Goal: Register for event/course

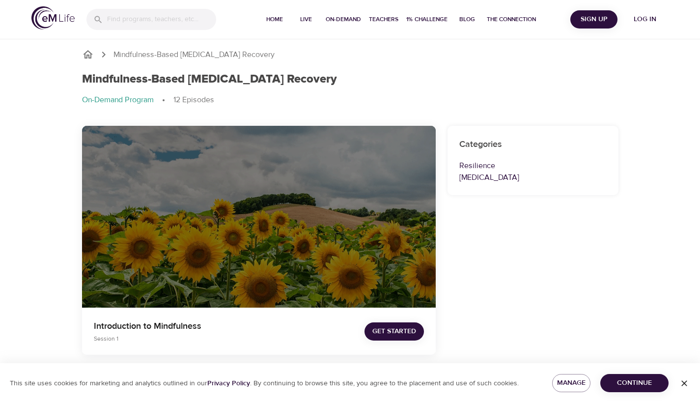
click at [404, 329] on span "Get Started" at bounding box center [394, 331] width 44 height 12
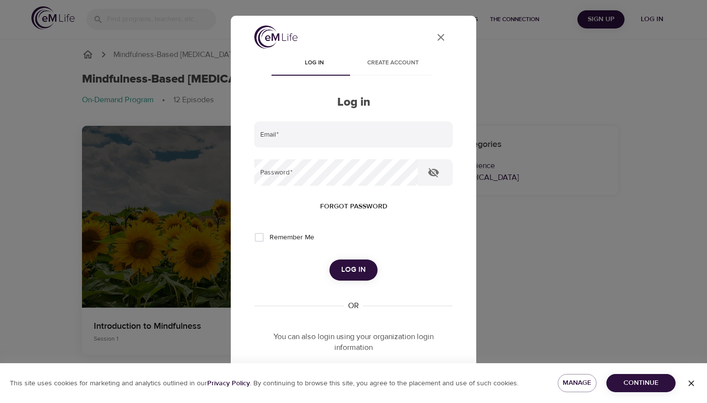
click at [438, 38] on icon "close" at bounding box center [441, 37] width 7 height 7
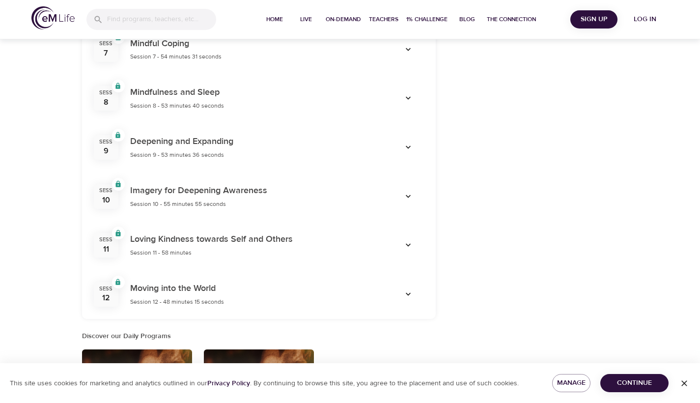
scroll to position [722, 0]
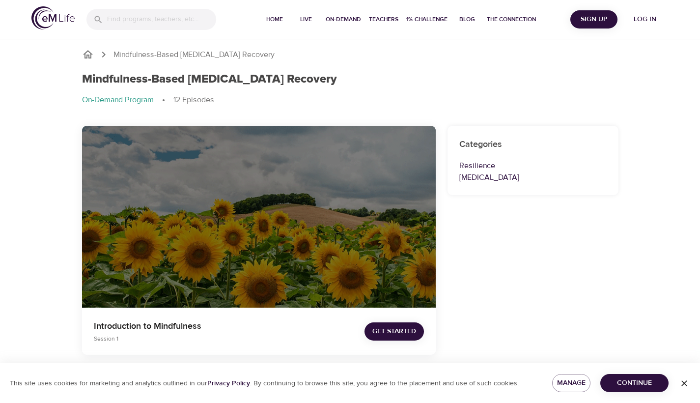
click at [413, 334] on span "Get Started" at bounding box center [394, 331] width 44 height 12
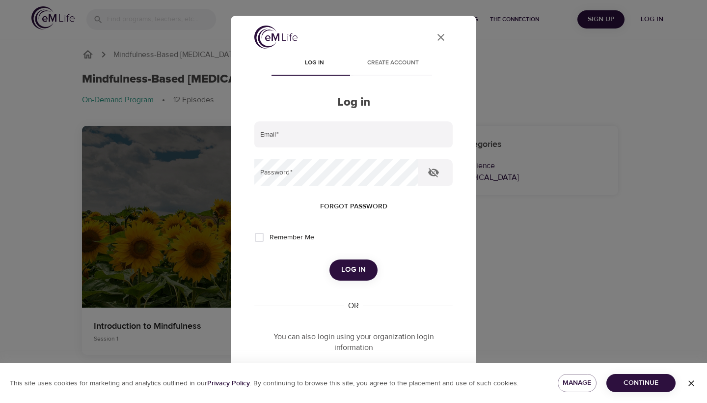
click at [406, 61] on span "Create account" at bounding box center [393, 63] width 67 height 10
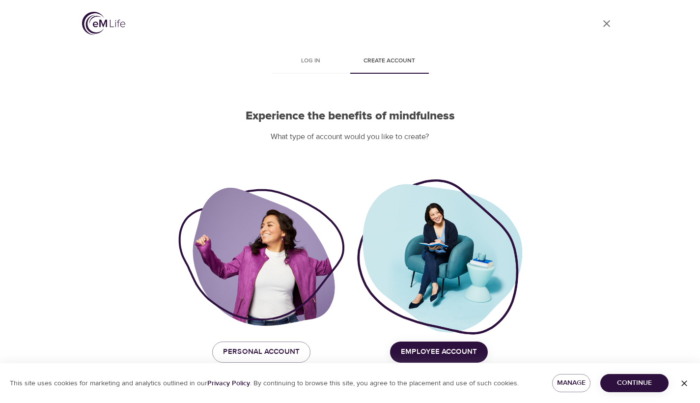
scroll to position [8, 0]
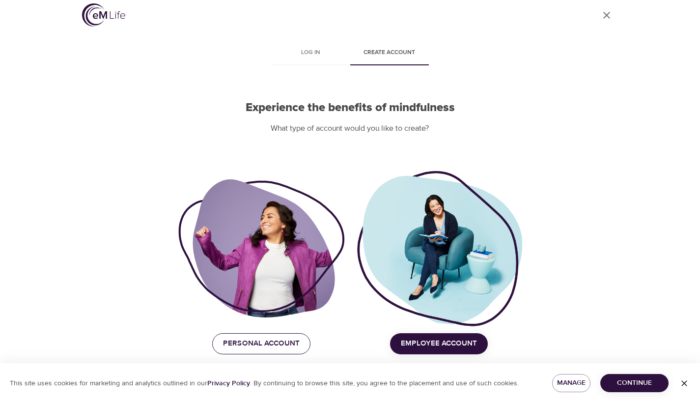
click at [292, 340] on span "Personal Account" at bounding box center [261, 343] width 77 height 13
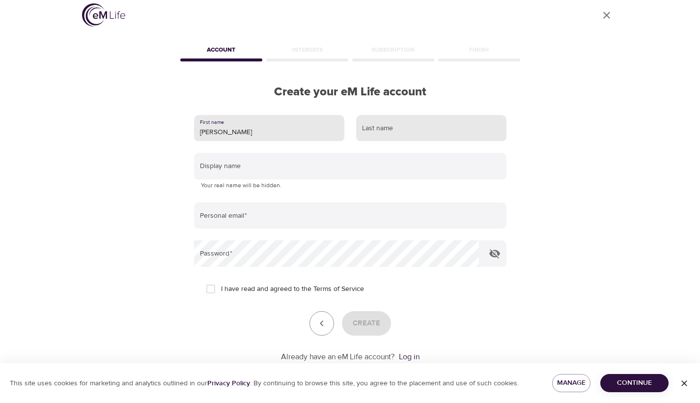
type input "ruchira"
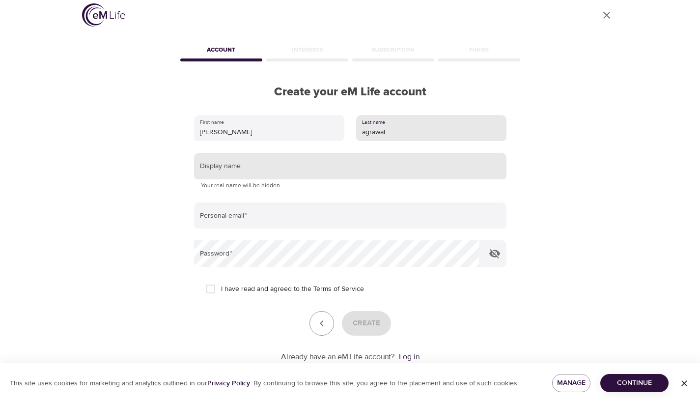
type input "agrawal"
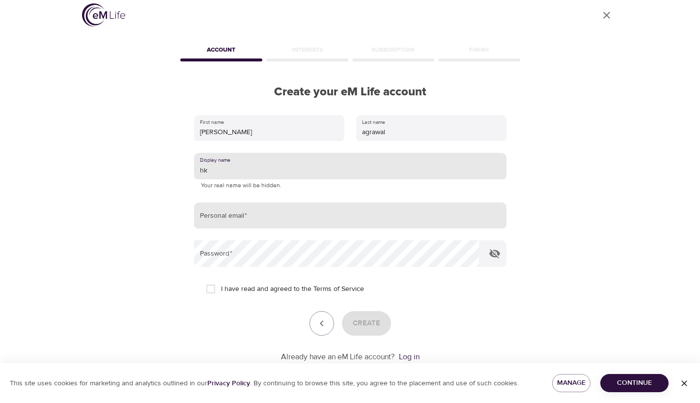
type input "hk"
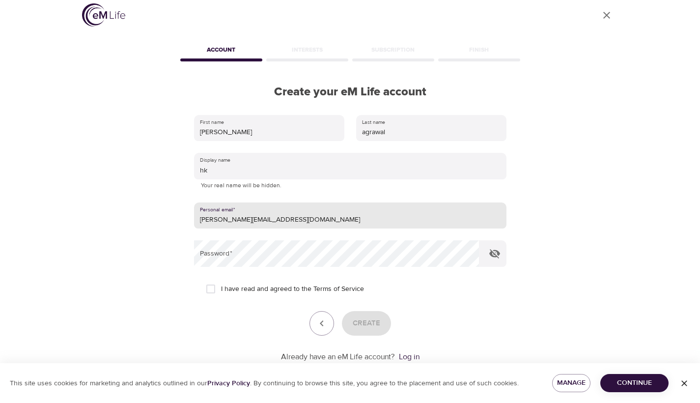
type input "ruchira.agrawal@gmail.com"
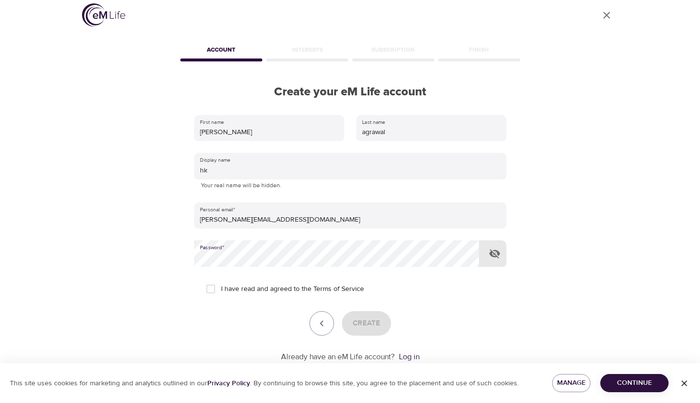
click at [214, 285] on input "I have read and agreed to the Terms of Service" at bounding box center [210, 289] width 21 height 21
checkbox input "true"
click at [373, 324] on span "Create" at bounding box center [367, 323] width 28 height 13
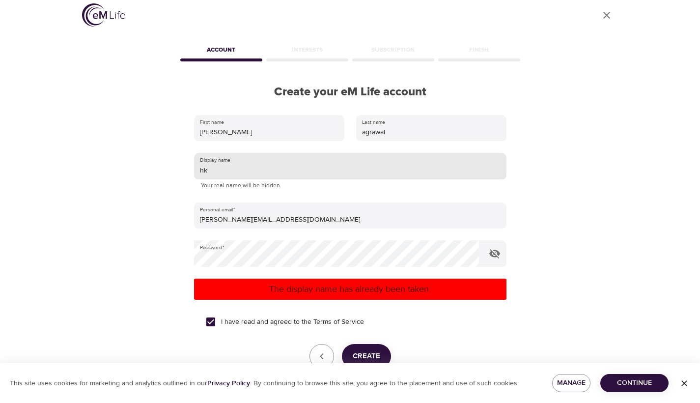
click at [255, 168] on input "hk" at bounding box center [350, 166] width 312 height 27
type input "hk21"
click at [365, 350] on span "Create" at bounding box center [367, 356] width 28 height 13
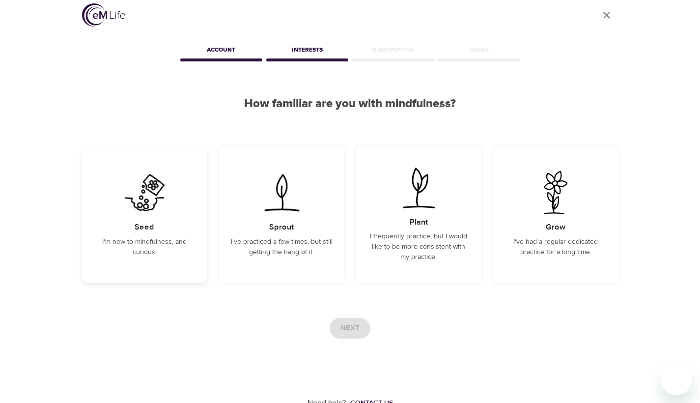
click at [159, 246] on p "I'm new to mindfulness, and curious." at bounding box center [145, 247] width 102 height 21
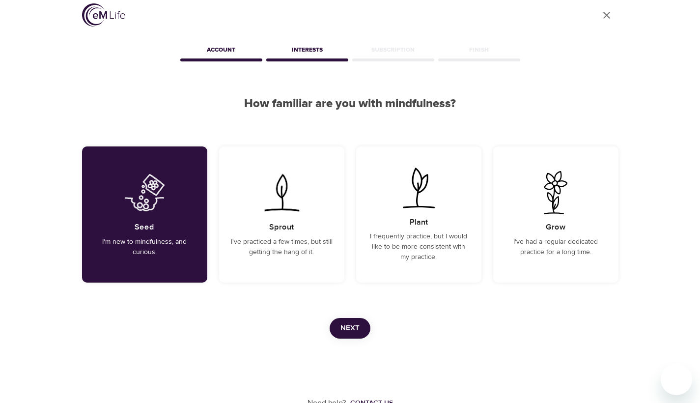
click at [360, 332] on button "Next" at bounding box center [350, 328] width 41 height 21
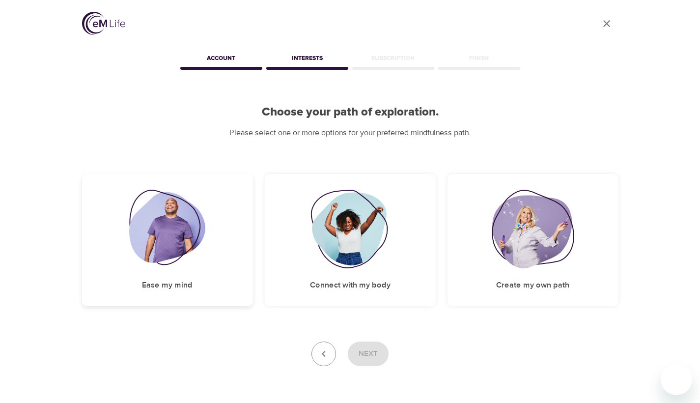
click at [183, 287] on h5 "Ease my mind" at bounding box center [167, 285] width 51 height 10
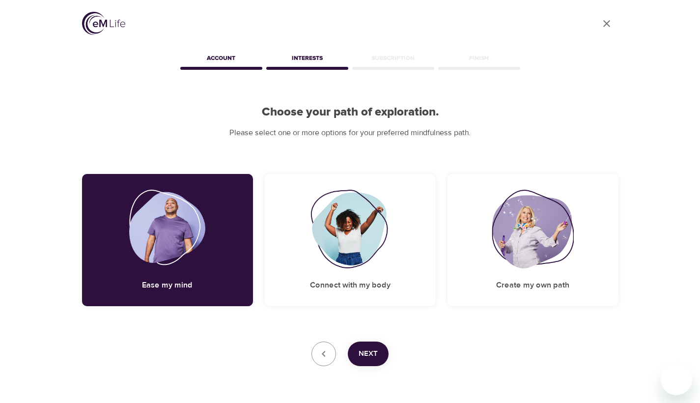
click at [378, 352] on button "Next" at bounding box center [368, 353] width 41 height 25
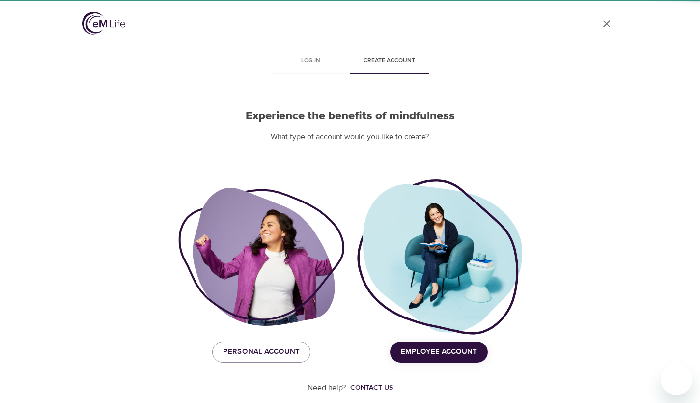
scroll to position [8, 0]
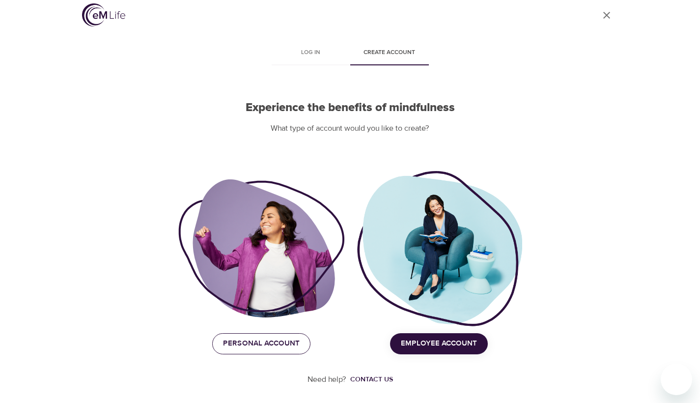
click at [244, 340] on span "Personal Account" at bounding box center [261, 343] width 77 height 13
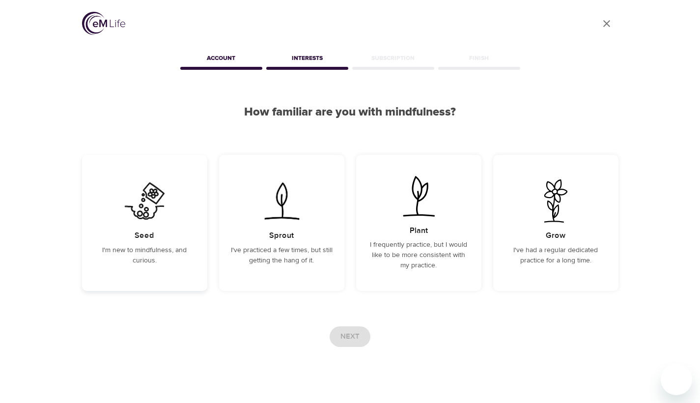
click at [158, 269] on div "Seed I'm new to mindfulness, and curious." at bounding box center [144, 223] width 125 height 136
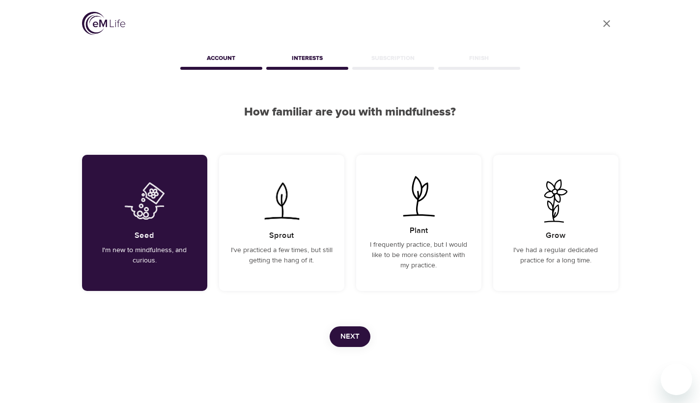
click at [352, 343] on button "Next" at bounding box center [350, 336] width 41 height 21
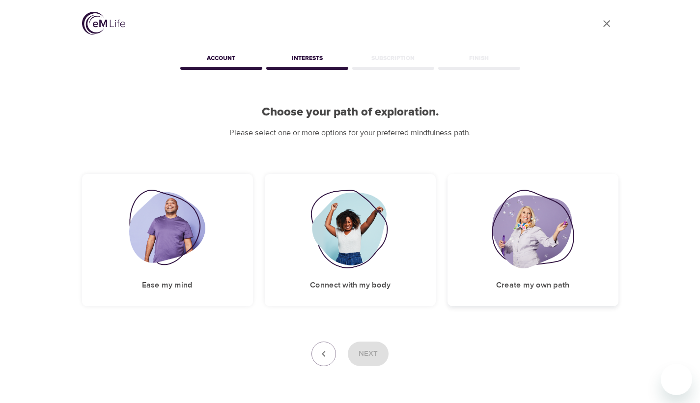
click at [571, 280] on div "Create my own path" at bounding box center [533, 240] width 171 height 132
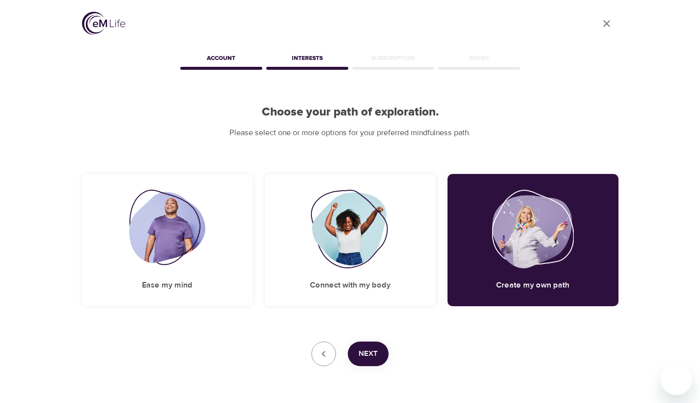
click at [381, 353] on button "Next" at bounding box center [368, 353] width 41 height 25
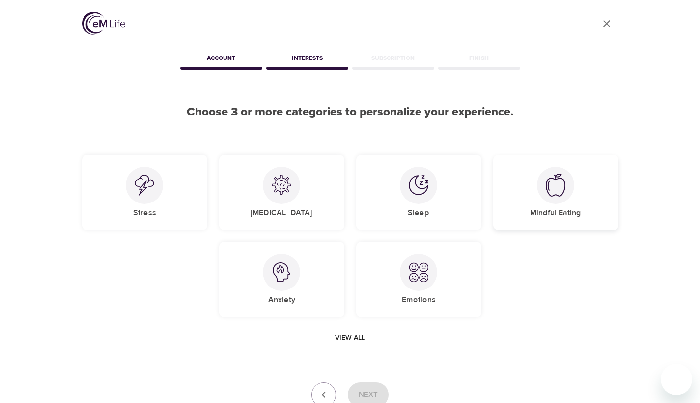
click at [535, 226] on div "Mindful Eating" at bounding box center [555, 192] width 125 height 75
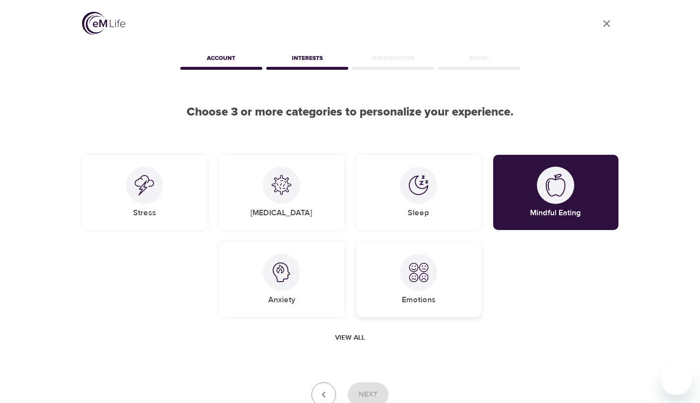
click at [452, 301] on div "Emotions" at bounding box center [418, 279] width 125 height 75
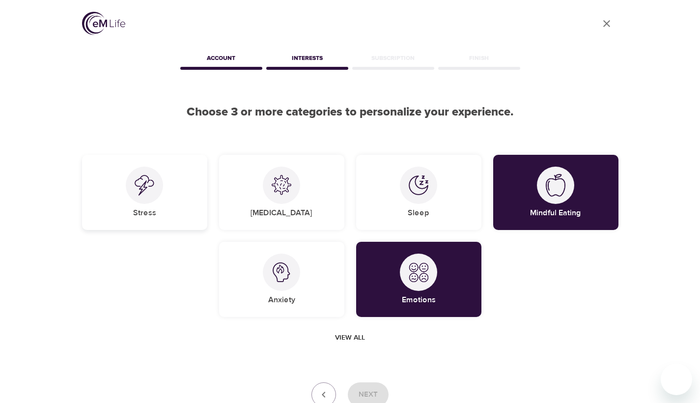
click at [165, 212] on div "Stress" at bounding box center [144, 192] width 125 height 75
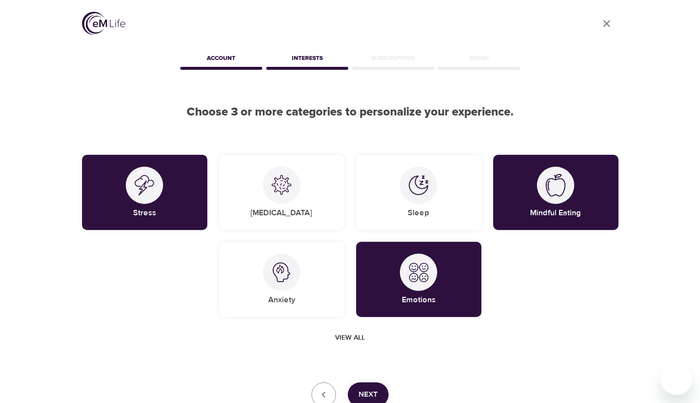
click at [374, 393] on span "Next" at bounding box center [368, 394] width 19 height 13
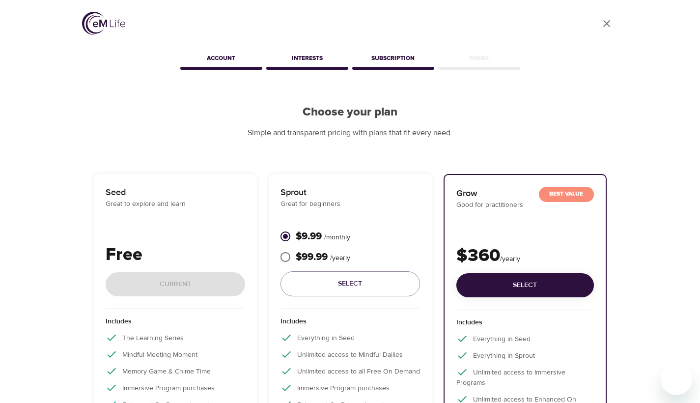
scroll to position [140, 0]
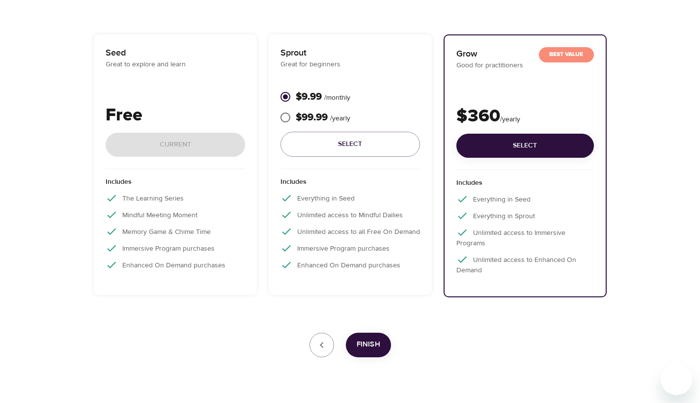
click at [160, 141] on div "Free Current" at bounding box center [176, 135] width 140 height 67
click at [371, 348] on span "Finish" at bounding box center [369, 344] width 24 height 13
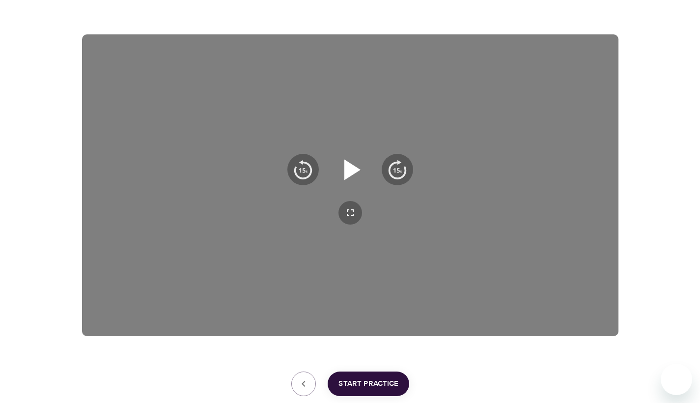
click at [350, 164] on icon "button" at bounding box center [352, 169] width 16 height 21
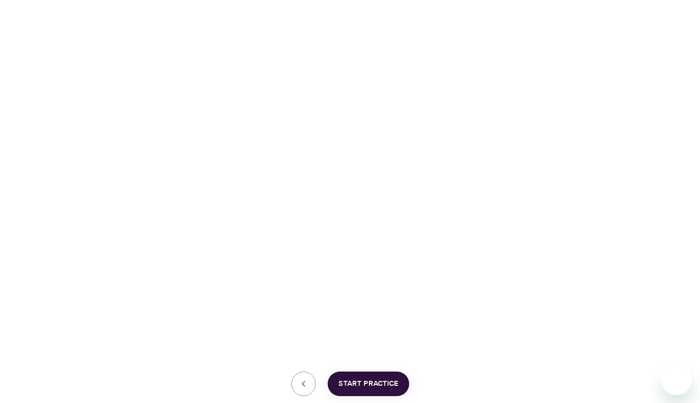
click at [376, 380] on span "Start Practice" at bounding box center [369, 383] width 60 height 13
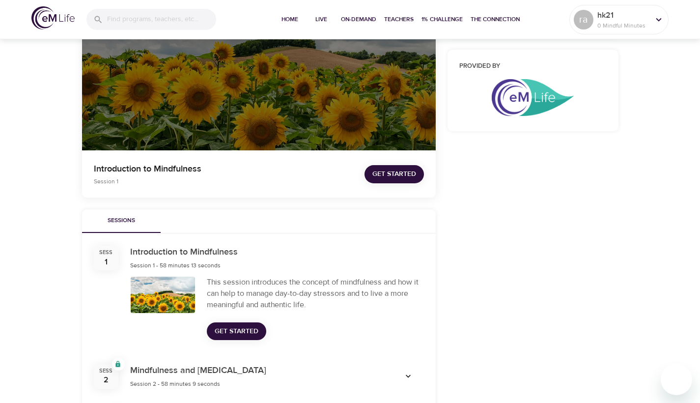
scroll to position [155, 0]
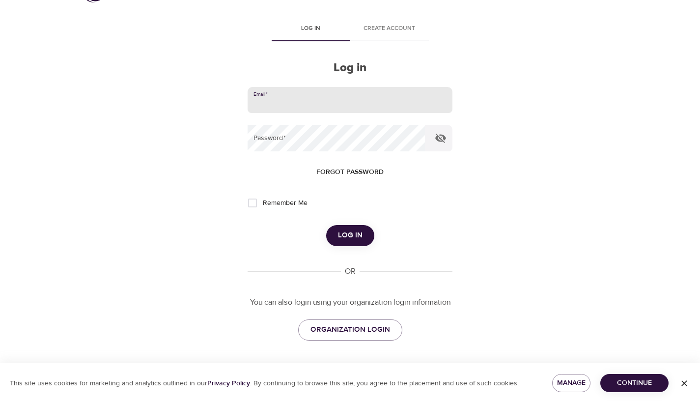
scroll to position [29, 0]
